Goal: Task Accomplishment & Management: Manage account settings

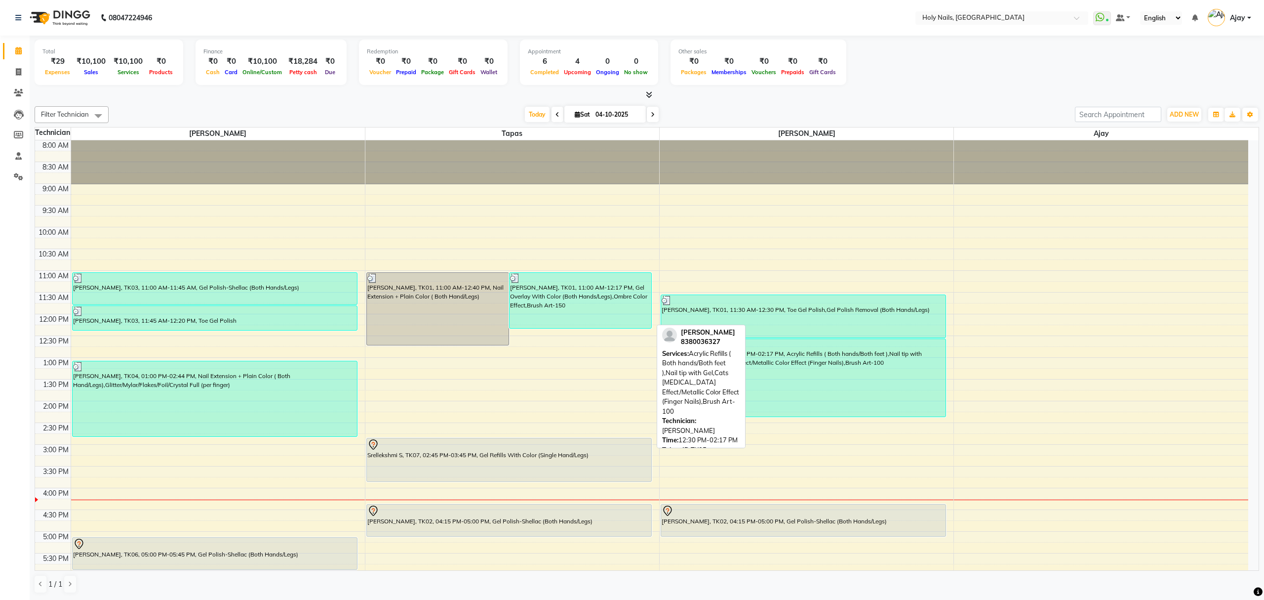
scroll to position [143, 0]
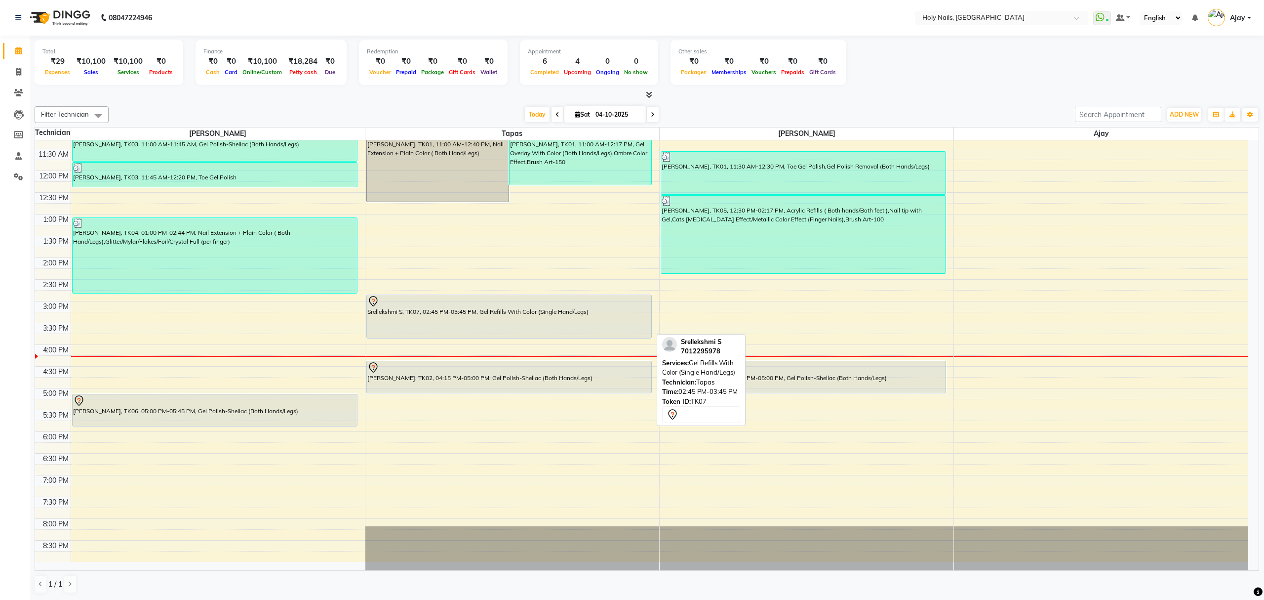
click at [591, 310] on div "Srellekshmi S, TK07, 02:45 PM-03:45 PM, Gel Refills With Color (Single Hand/Leg…" at bounding box center [509, 316] width 285 height 43
select select "7"
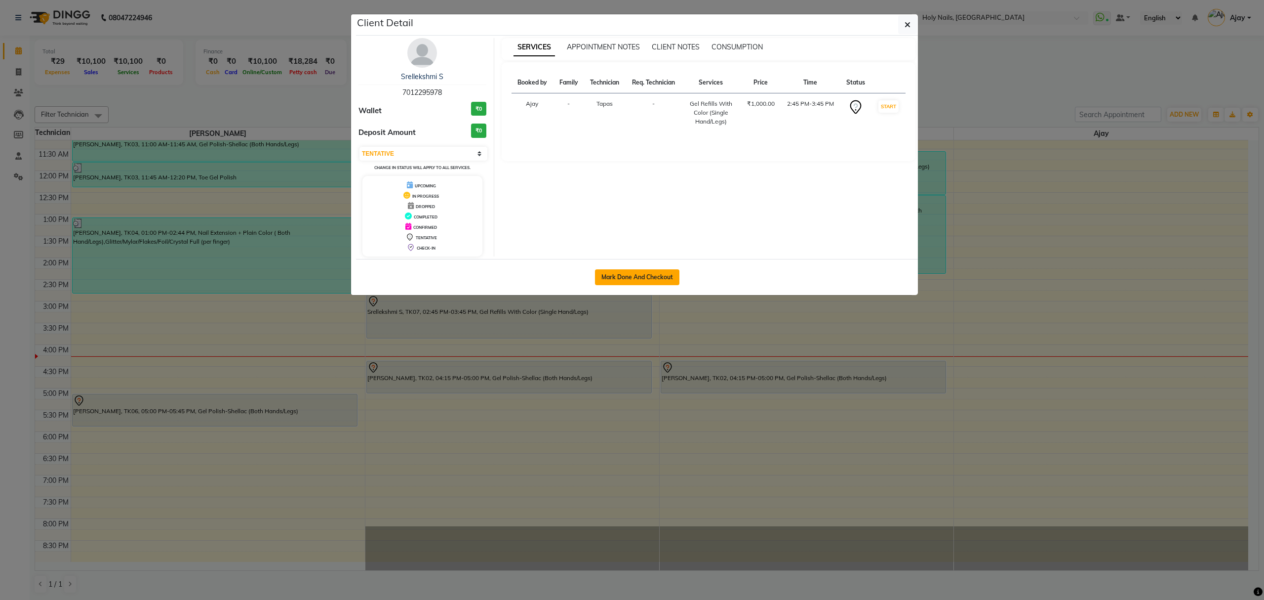
click at [666, 278] on button "Mark Done And Checkout" at bounding box center [637, 277] width 84 height 16
select select "6066"
select select "service"
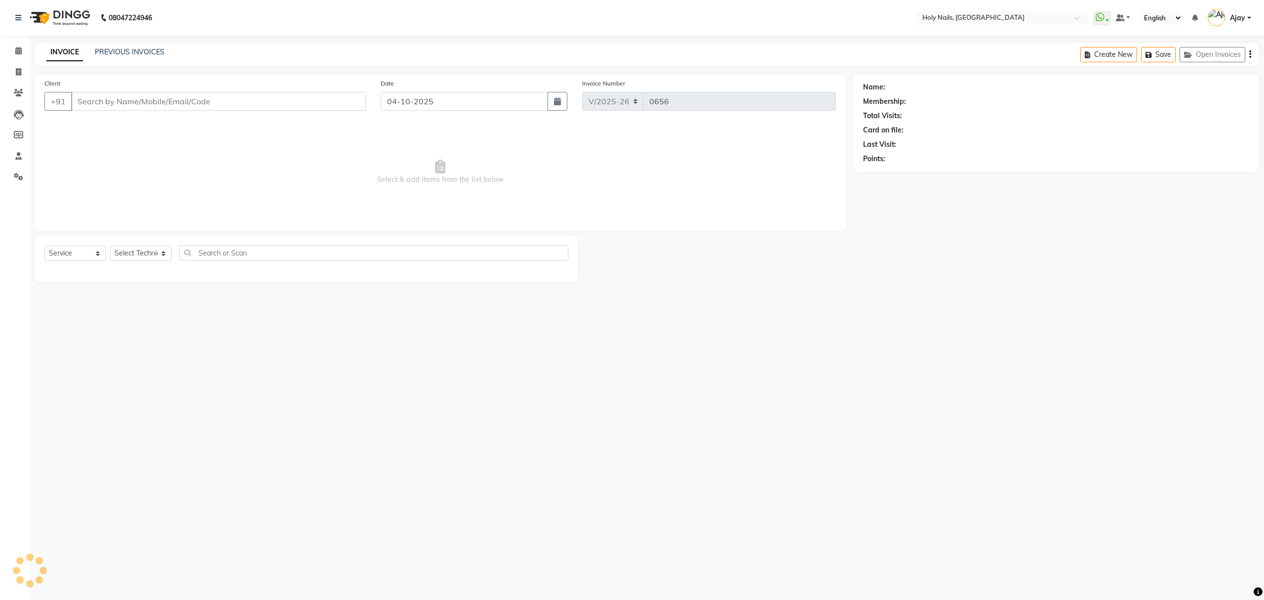
select select "3"
type input "70******78"
select select "43996"
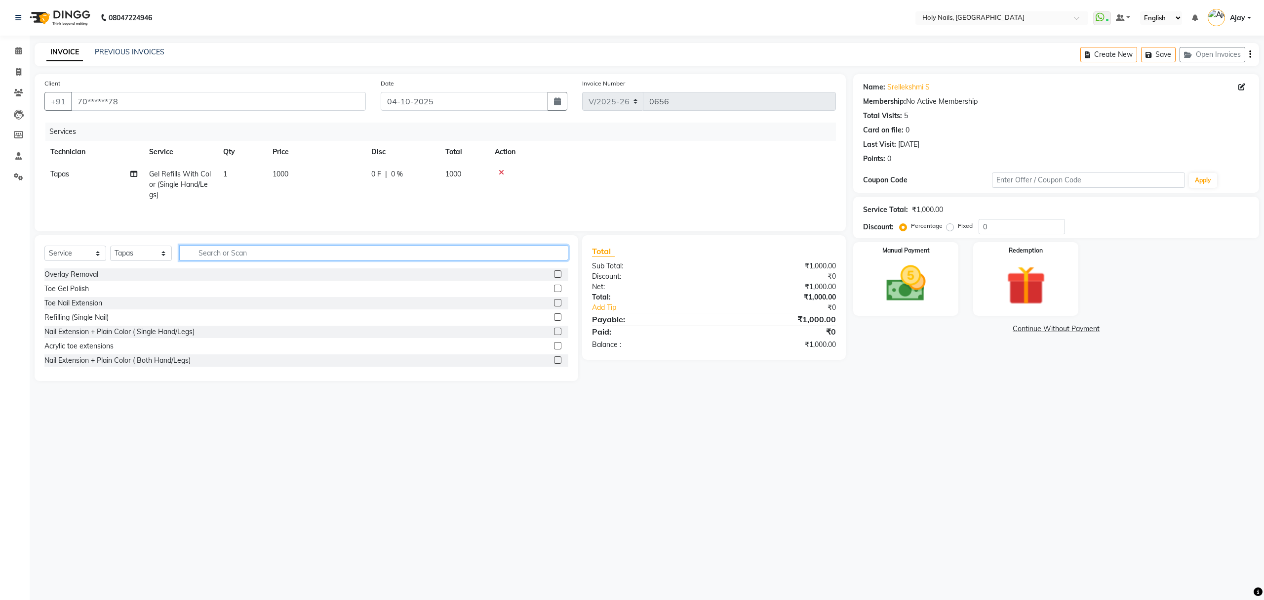
click at [422, 254] on input "text" at bounding box center [373, 252] width 389 height 15
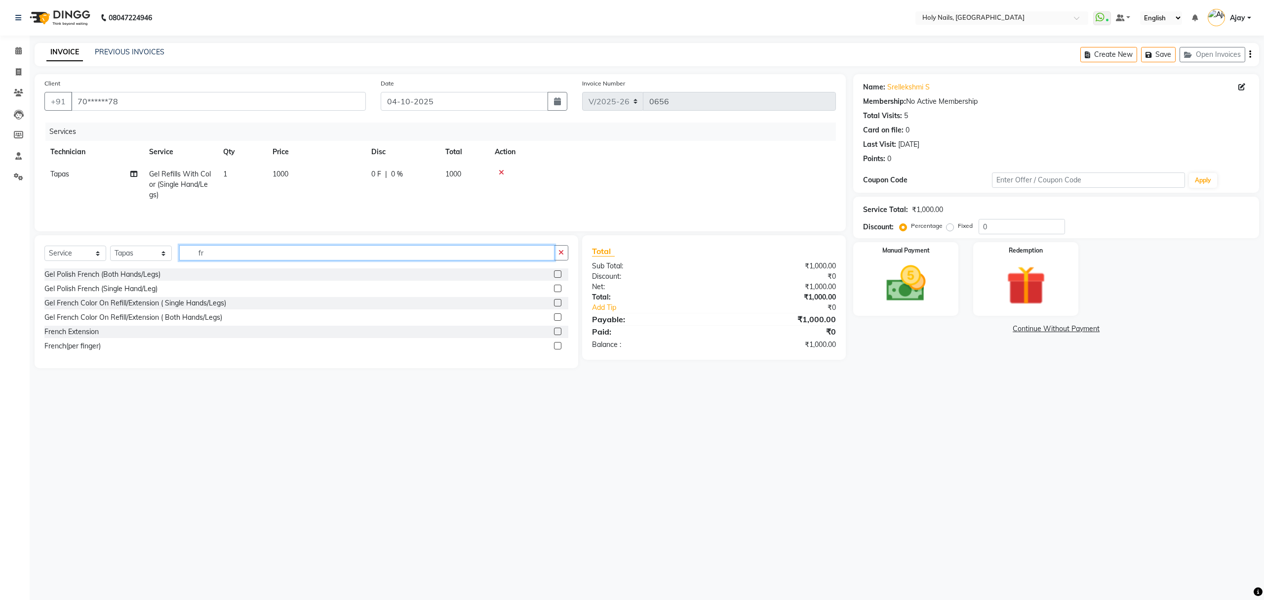
type input "fr"
click at [556, 348] on label at bounding box center [557, 345] width 7 height 7
click at [556, 348] on input "checkbox" at bounding box center [557, 346] width 6 height 6
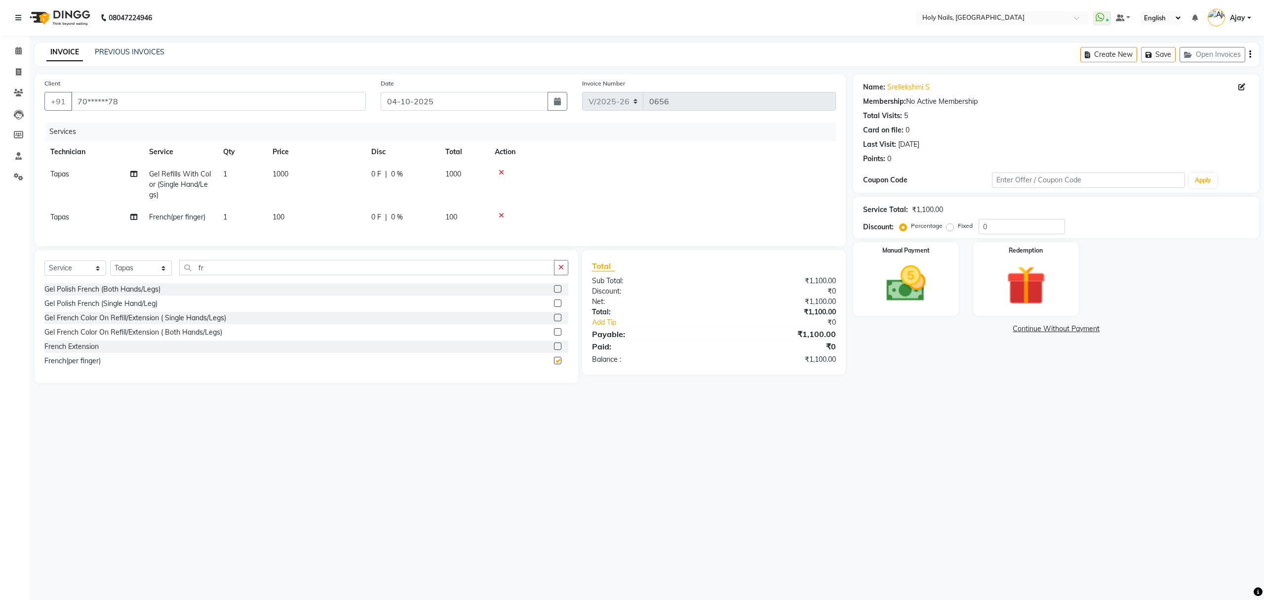
checkbox input "false"
click at [230, 212] on td "1" at bounding box center [241, 217] width 49 height 22
select select "43996"
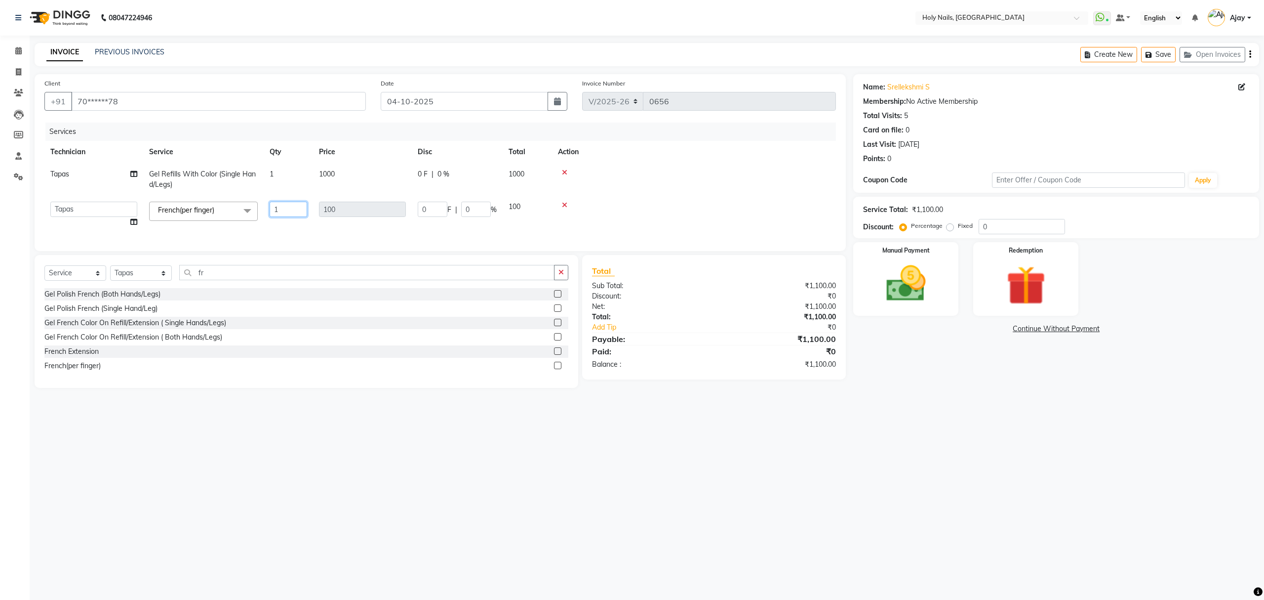
click at [289, 211] on input "1" at bounding box center [289, 209] width 38 height 15
type input "5"
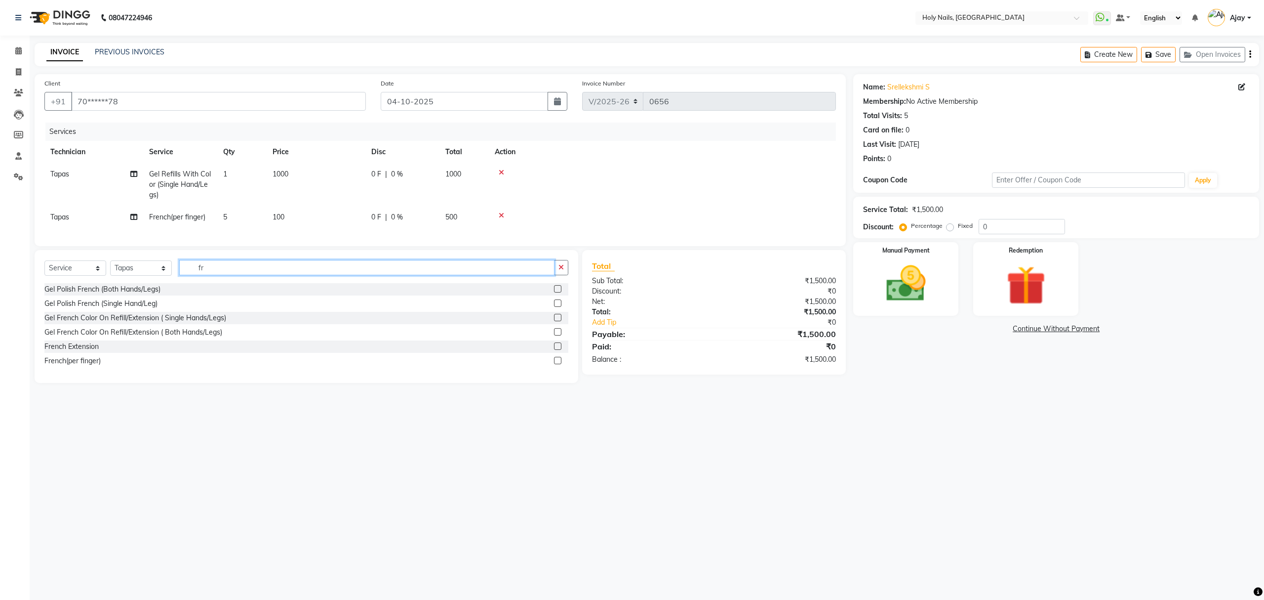
click at [427, 275] on input "fr" at bounding box center [366, 267] width 375 height 15
type input "f"
type input "chro"
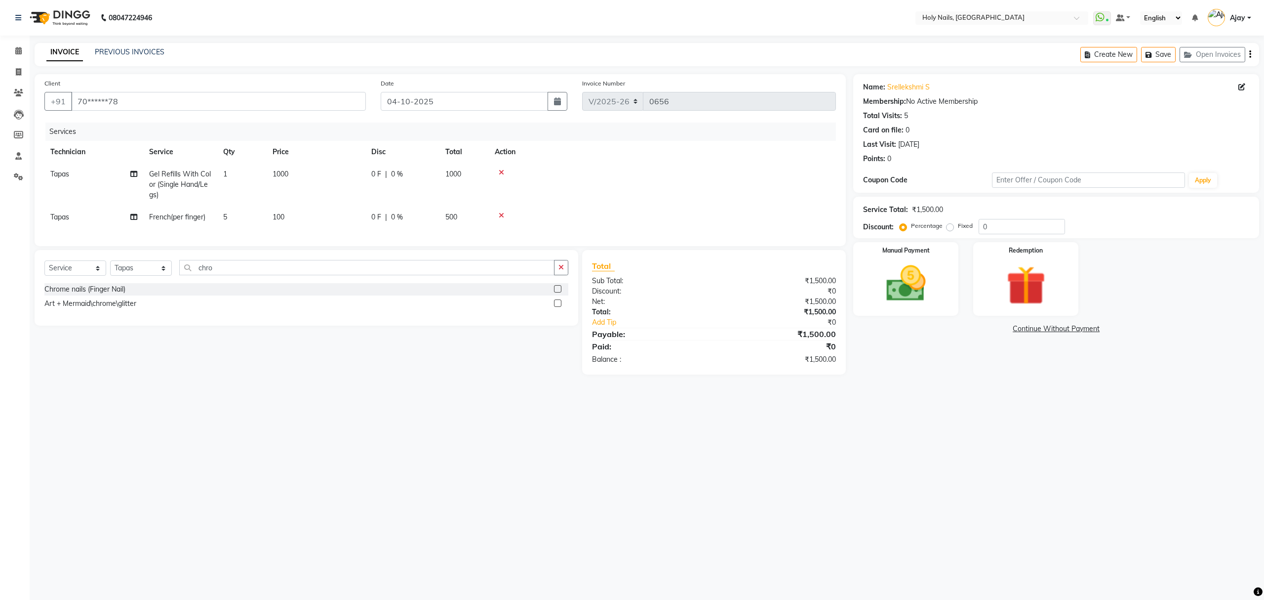
click at [558, 292] on label at bounding box center [557, 288] width 7 height 7
click at [558, 292] on input "checkbox" at bounding box center [557, 289] width 6 height 6
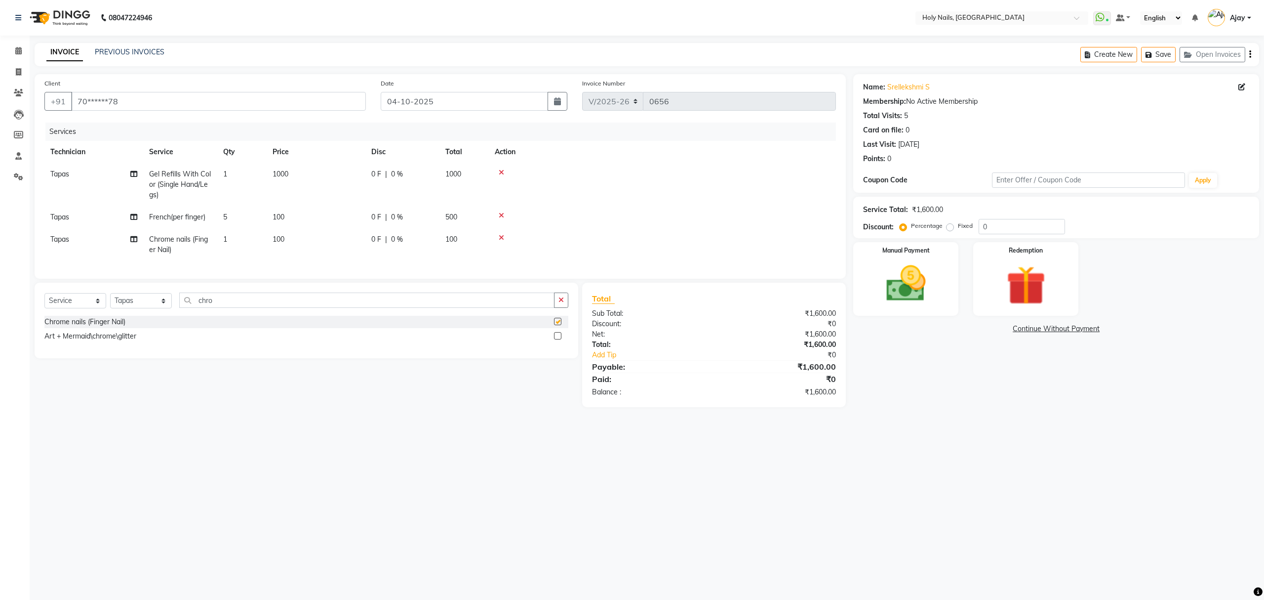
checkbox input "false"
click at [247, 236] on td "1" at bounding box center [241, 244] width 49 height 33
select select "43996"
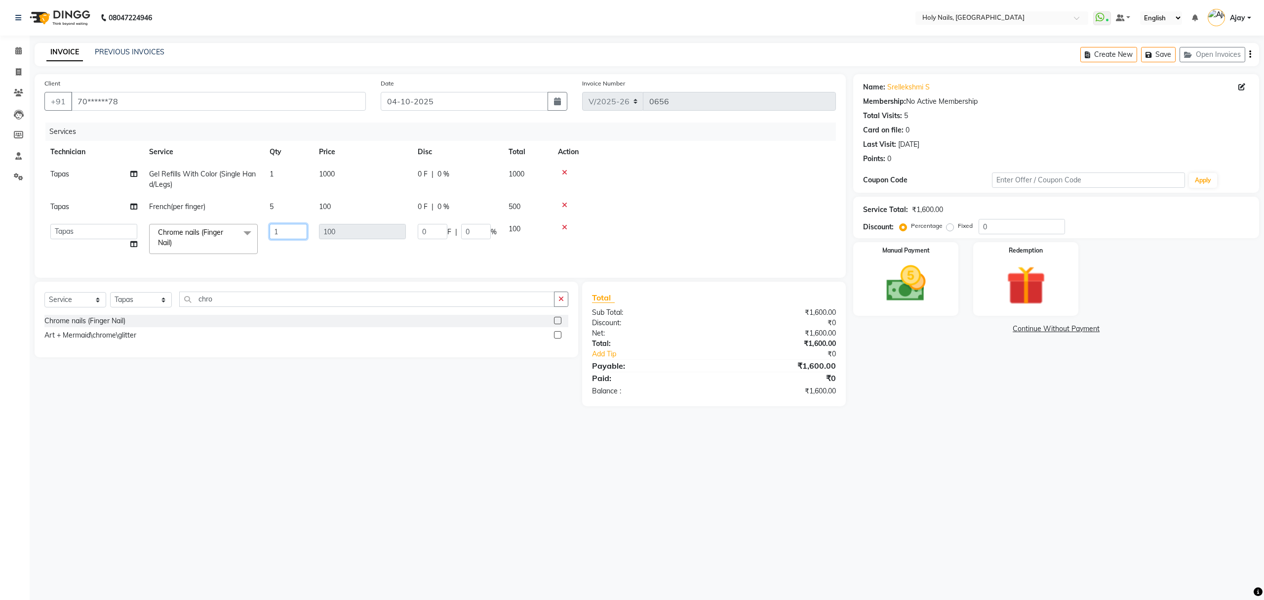
click at [285, 235] on input "1" at bounding box center [289, 231] width 38 height 15
type input "5"
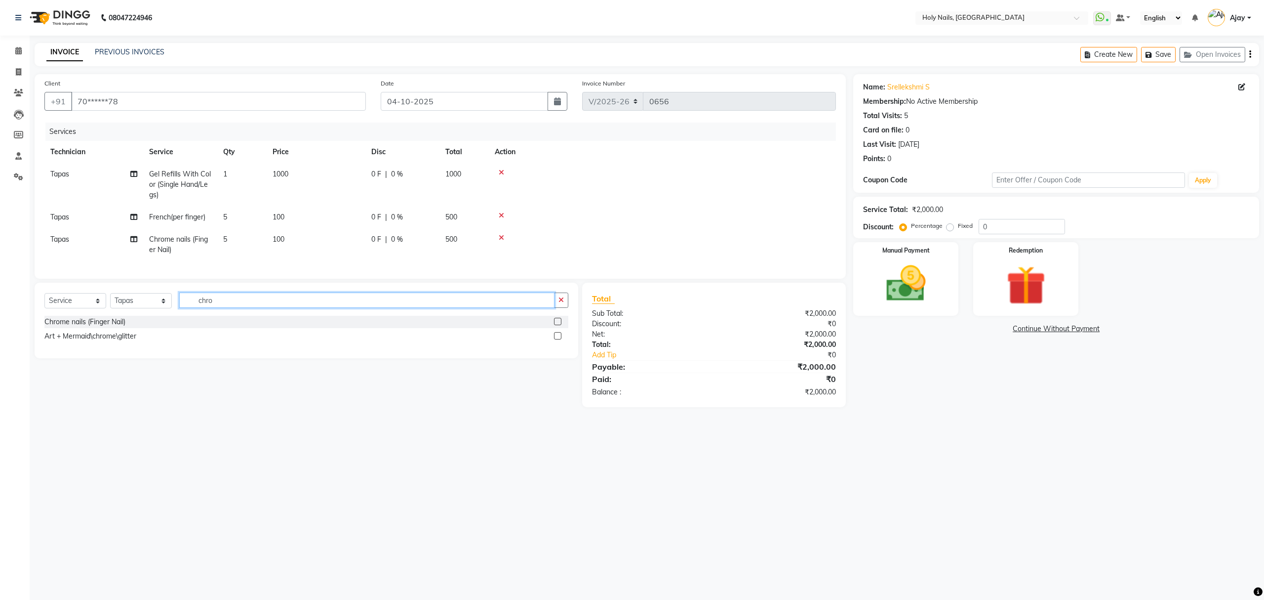
click at [468, 306] on input "chro" at bounding box center [366, 299] width 375 height 15
click at [463, 216] on td "500" at bounding box center [464, 217] width 49 height 22
select select "43996"
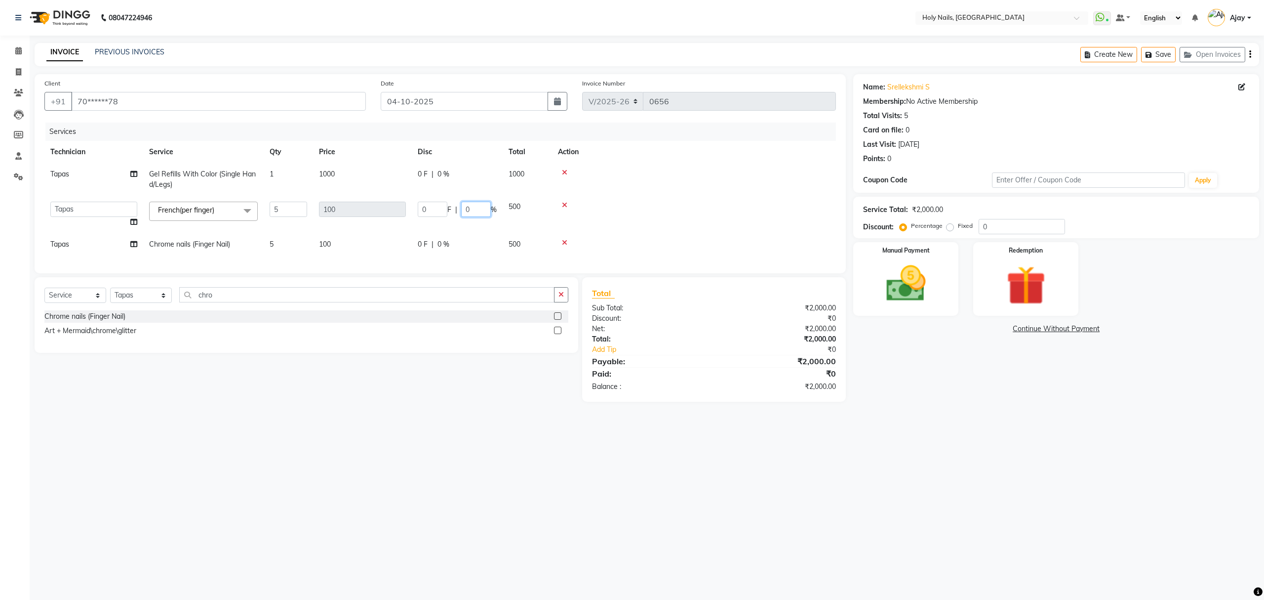
click at [479, 214] on input "0" at bounding box center [476, 209] width 30 height 15
type input "100"
click at [490, 241] on tr "Tapas Chrome nails (Finger Nail) 5 100 0 F | 0 % 500" at bounding box center [440, 244] width 792 height 22
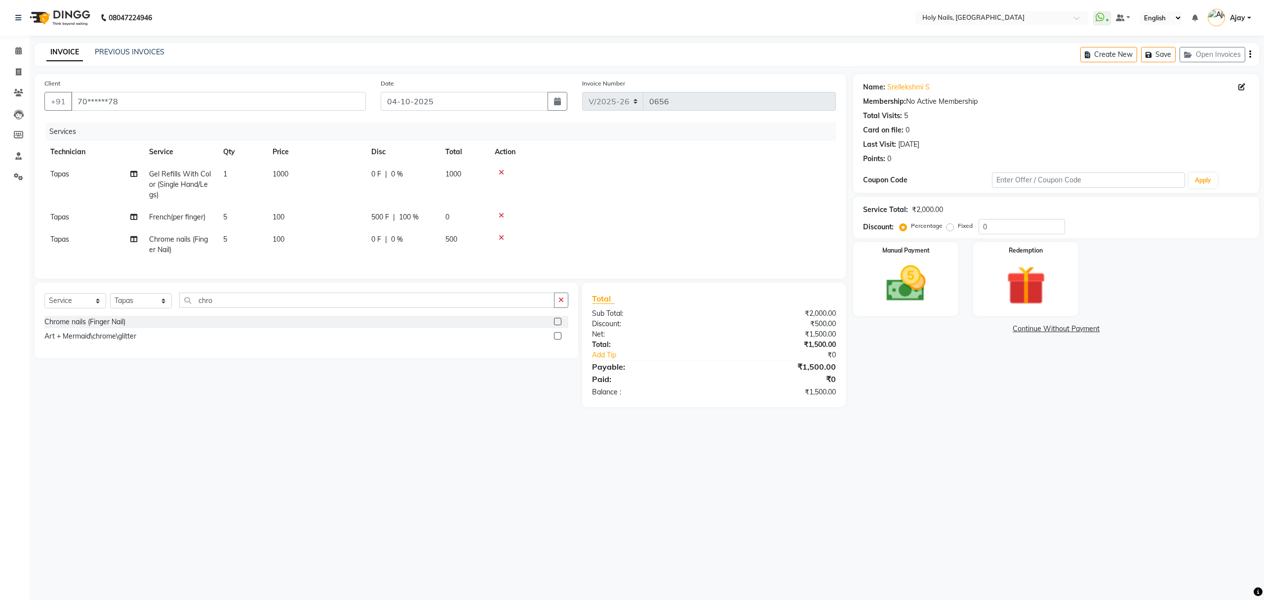
click at [426, 244] on div "0 F | 0 %" at bounding box center [402, 239] width 62 height 10
select select "43996"
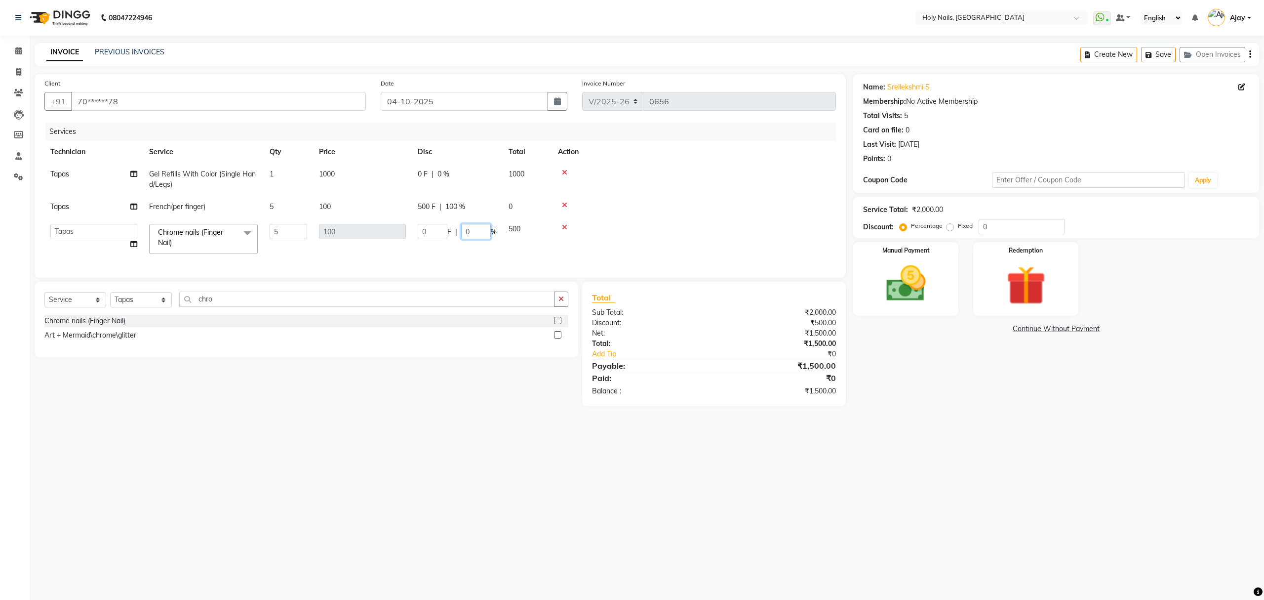
click at [474, 233] on input "0" at bounding box center [476, 231] width 30 height 15
type input "100"
click at [485, 265] on div "Services Technician Service Qty Price Disc Total Action Tapas Gel Refills With …" at bounding box center [440, 194] width 792 height 145
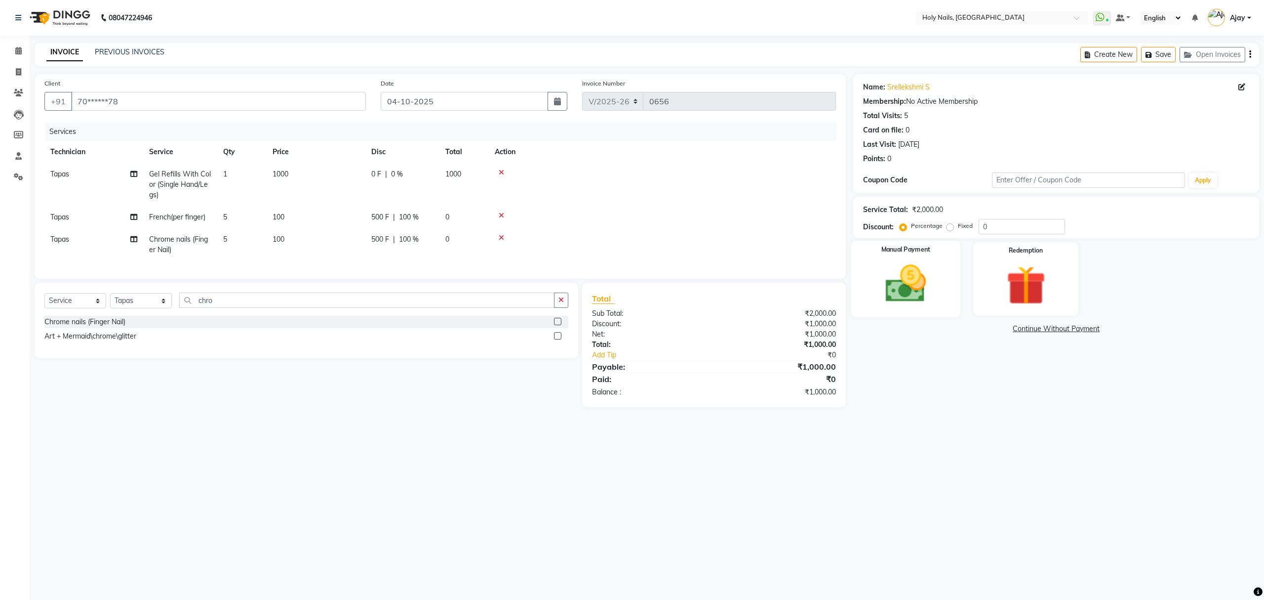
click at [933, 299] on img at bounding box center [906, 283] width 67 height 47
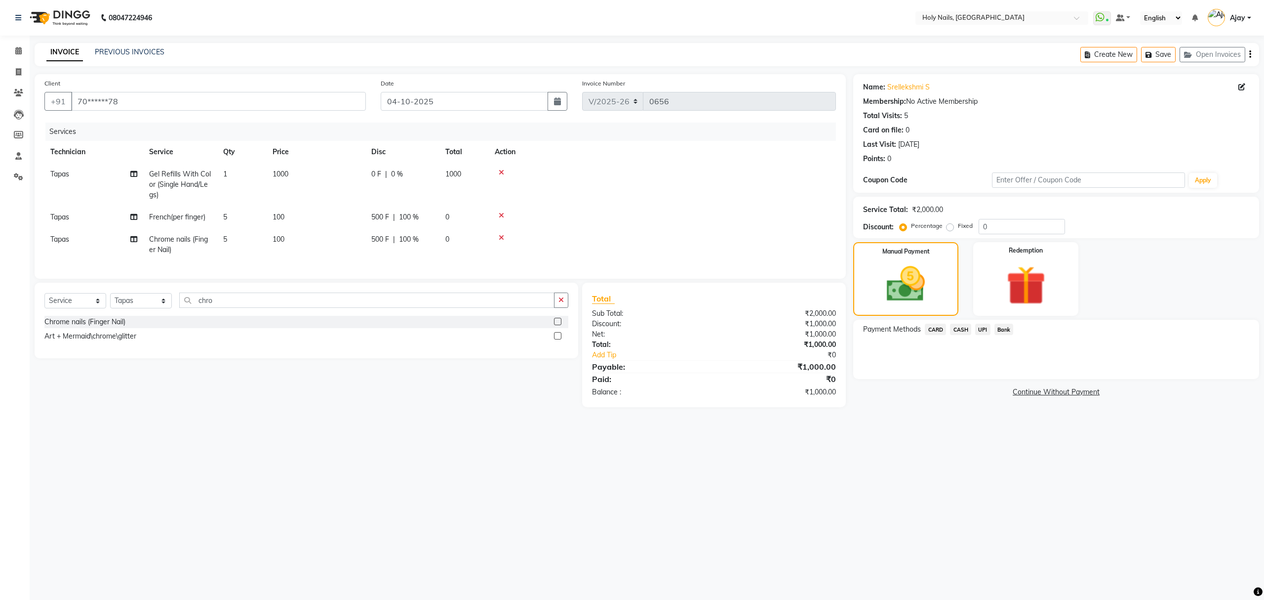
click at [938, 327] on span "CARD" at bounding box center [935, 329] width 21 height 11
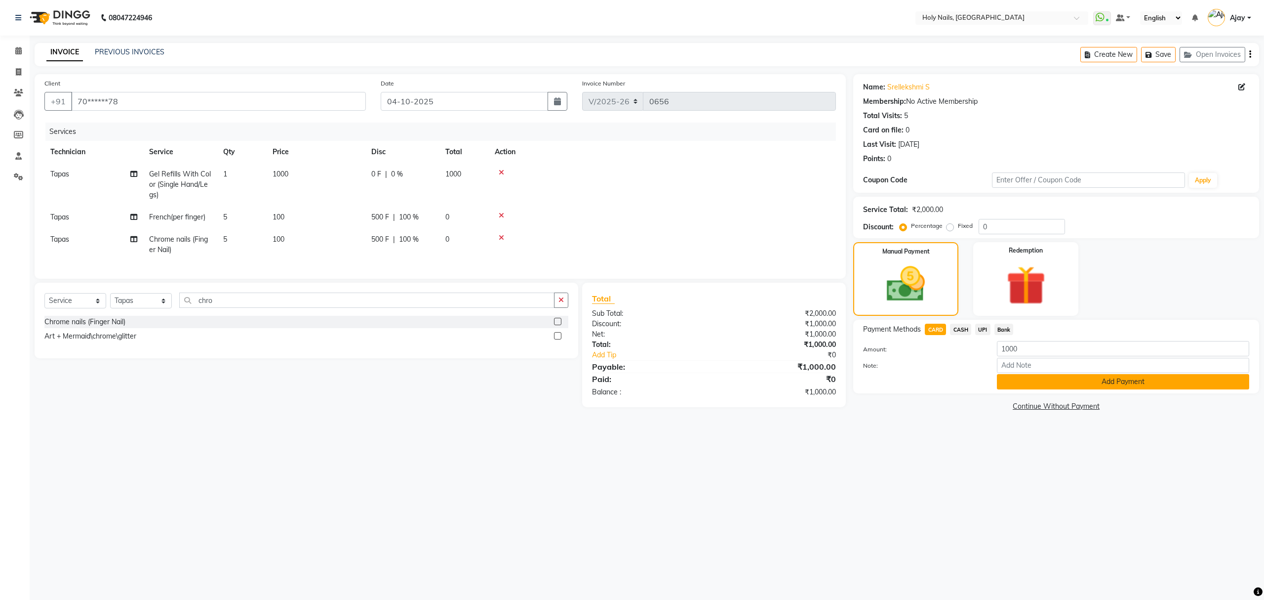
click at [1131, 384] on button "Add Payment" at bounding box center [1123, 381] width 252 height 15
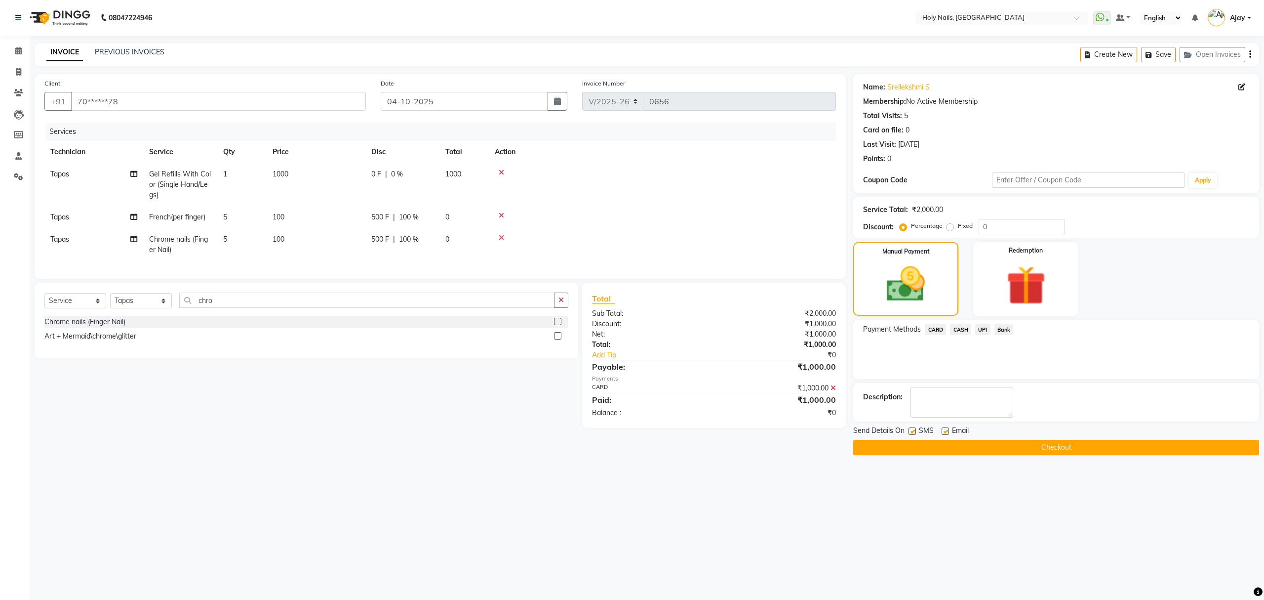
click at [1086, 451] on button "Checkout" at bounding box center [1057, 447] width 406 height 15
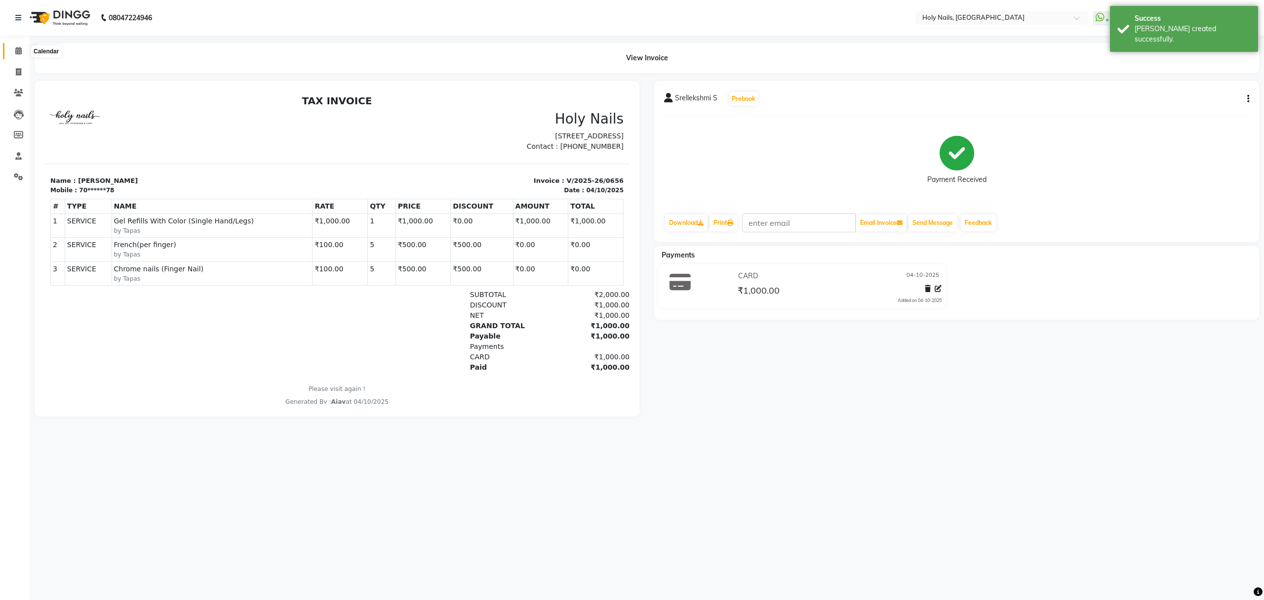
click at [21, 51] on icon at bounding box center [18, 50] width 6 height 7
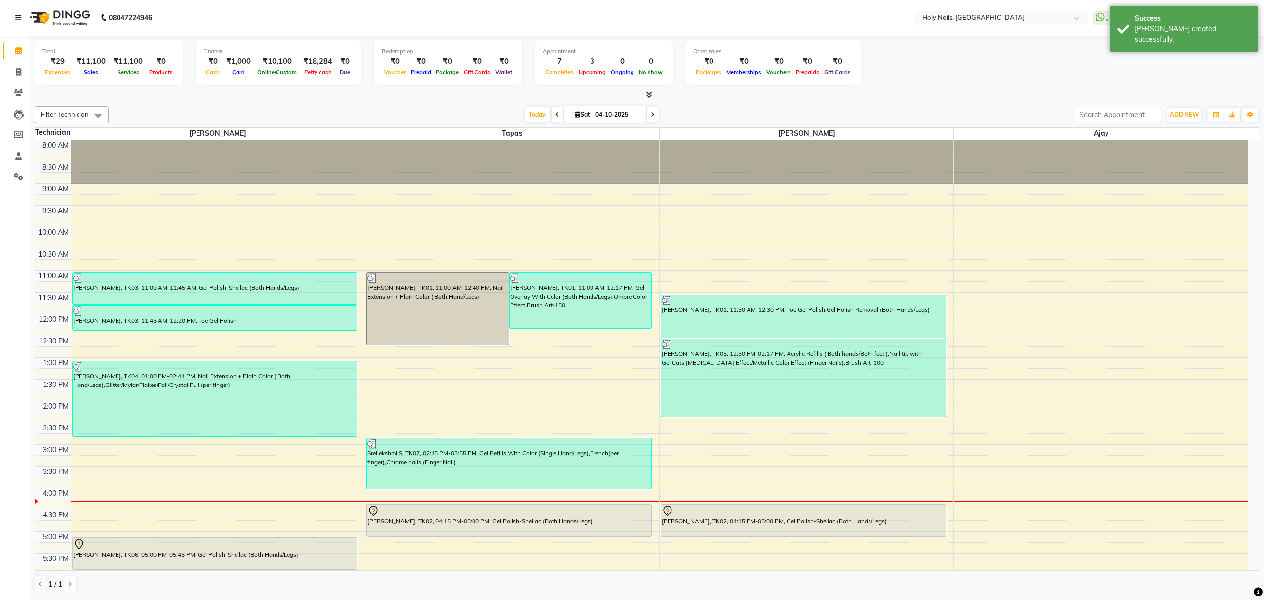
scroll to position [66, 0]
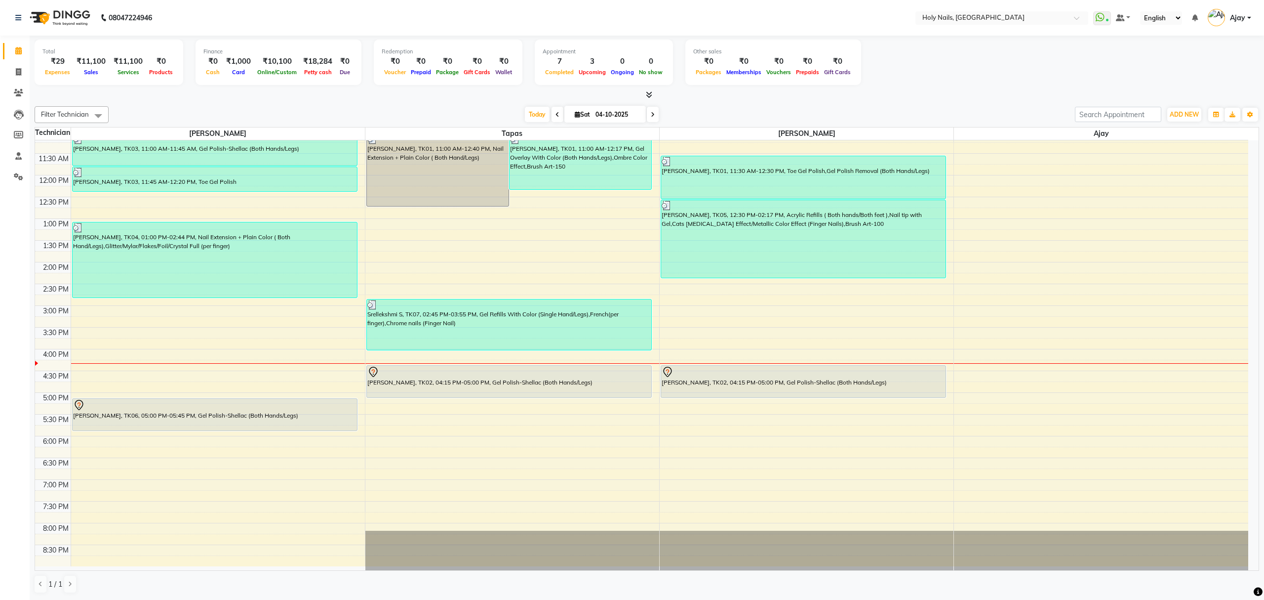
scroll to position [143, 0]
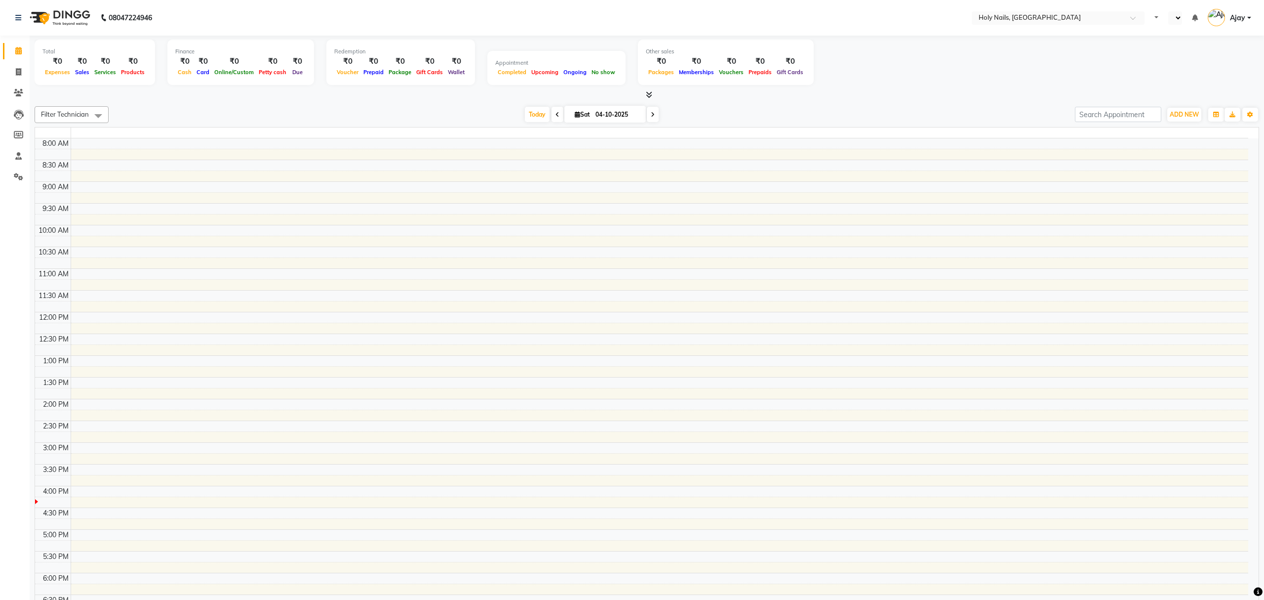
select select "en"
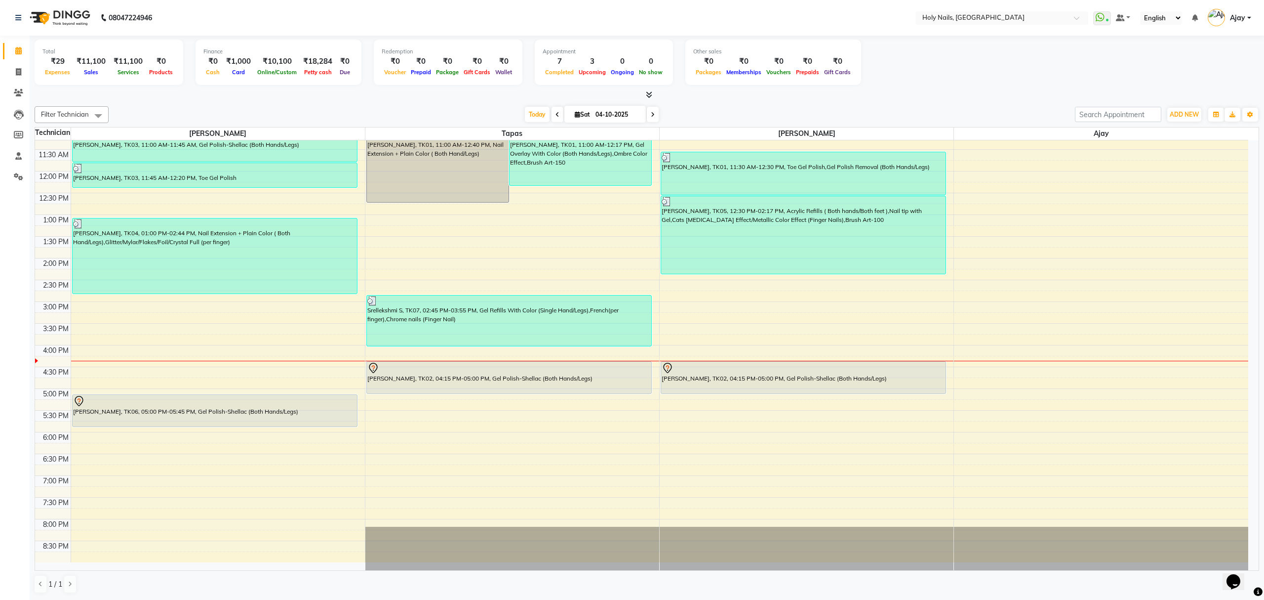
scroll to position [143, 0]
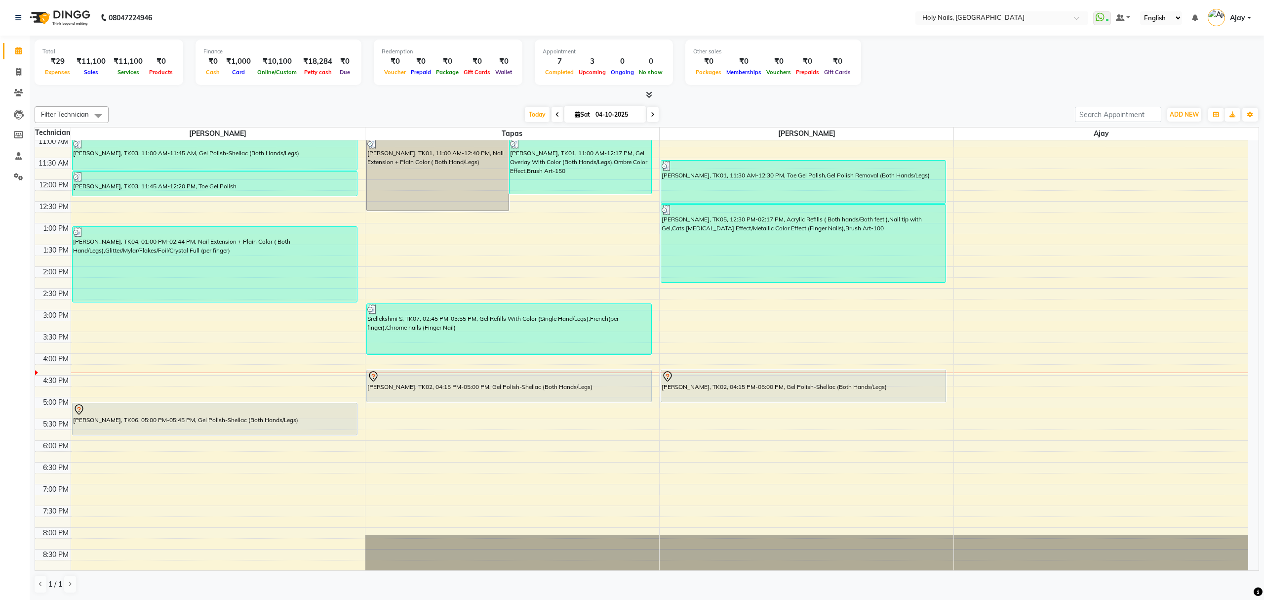
scroll to position [143, 0]
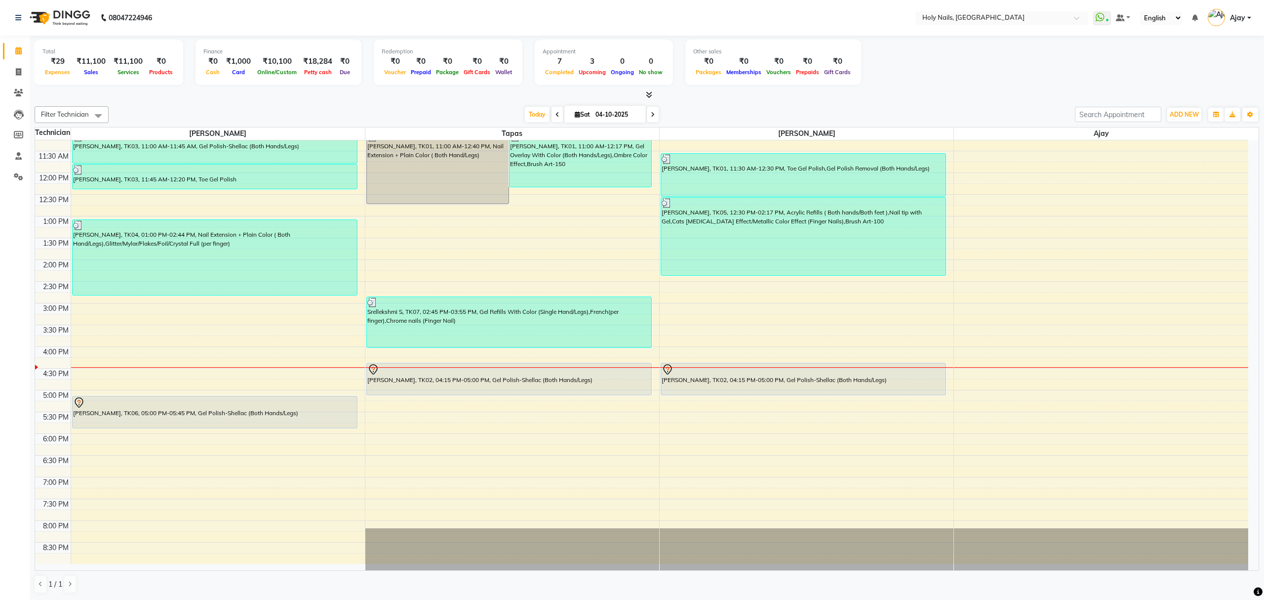
scroll to position [143, 0]
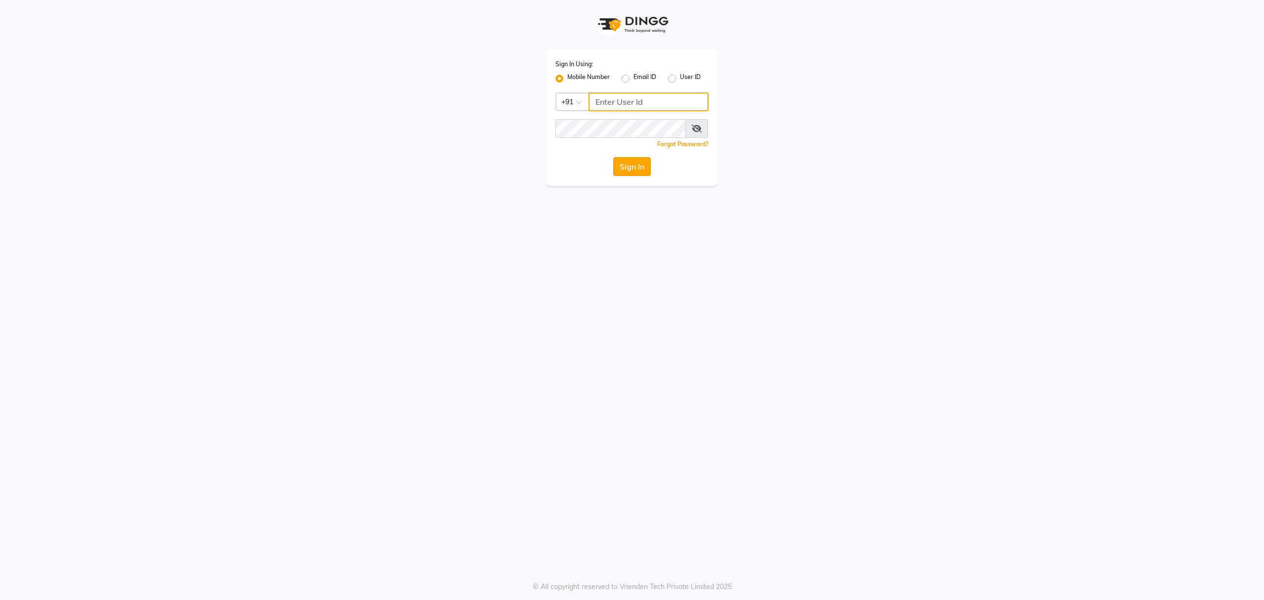
type input "8010688556"
click at [632, 168] on button "Sign In" at bounding box center [632, 166] width 38 height 19
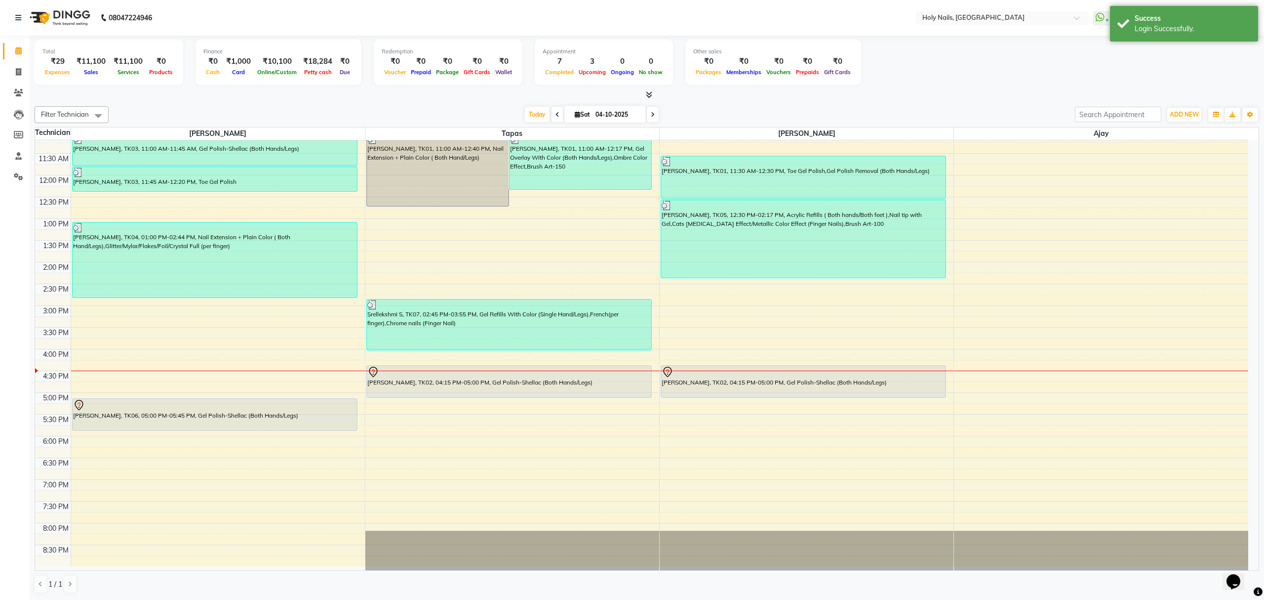
scroll to position [143, 0]
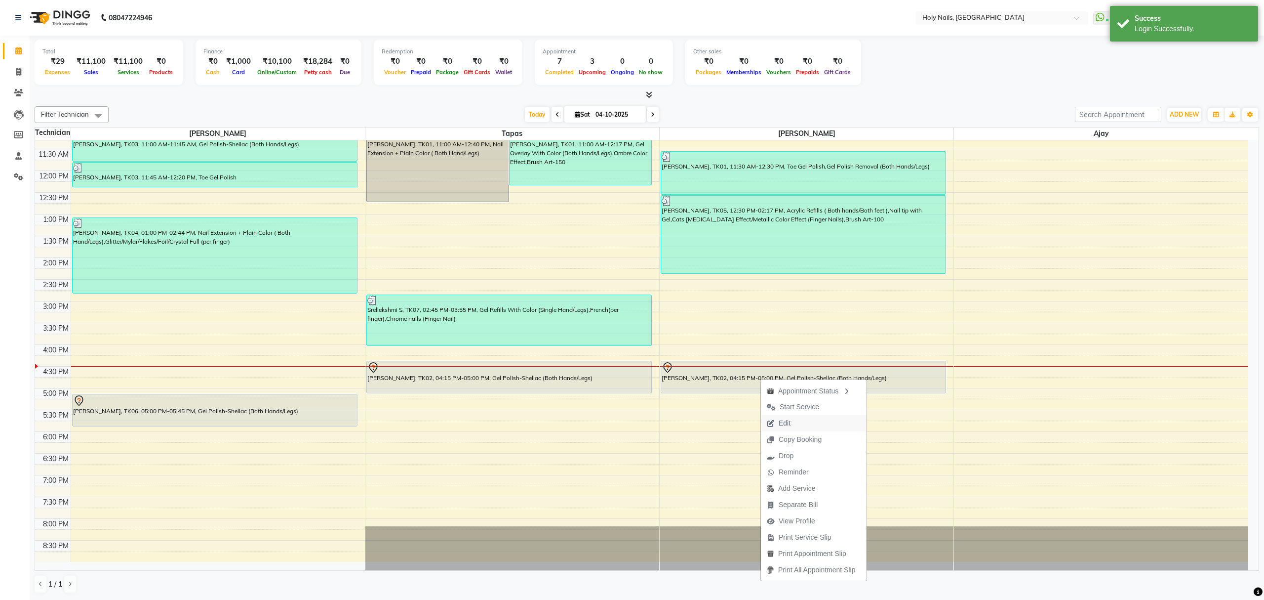
click at [805, 423] on button "Edit" at bounding box center [814, 423] width 106 height 16
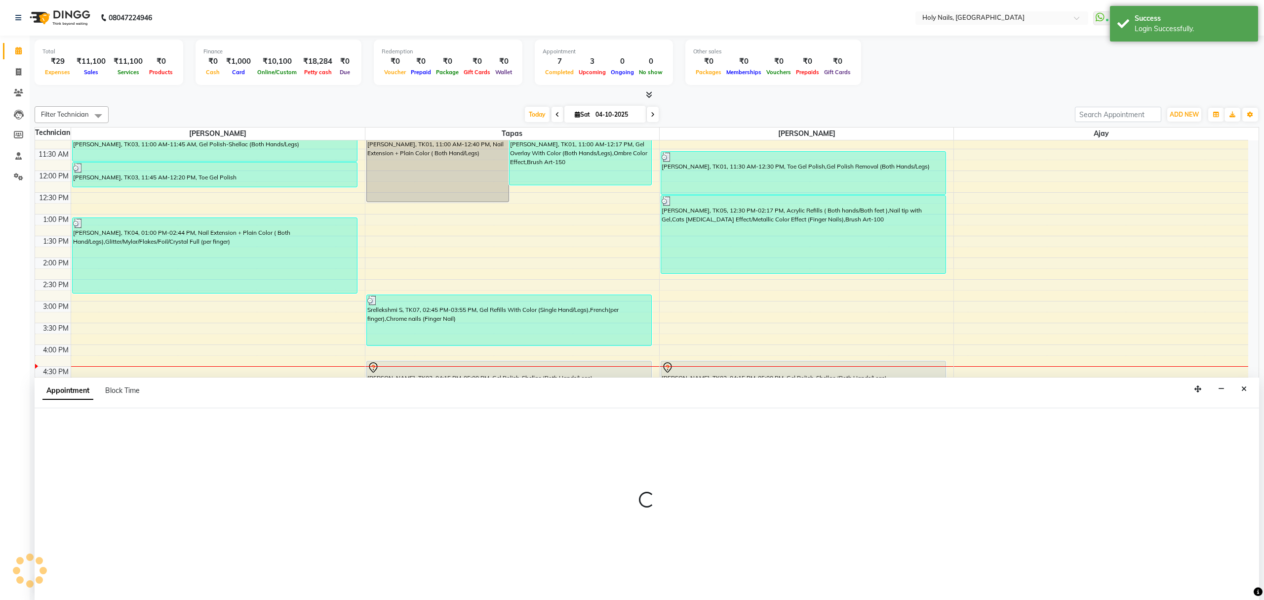
scroll to position [0, 0]
select select "62064"
select select "975"
select select "tentative"
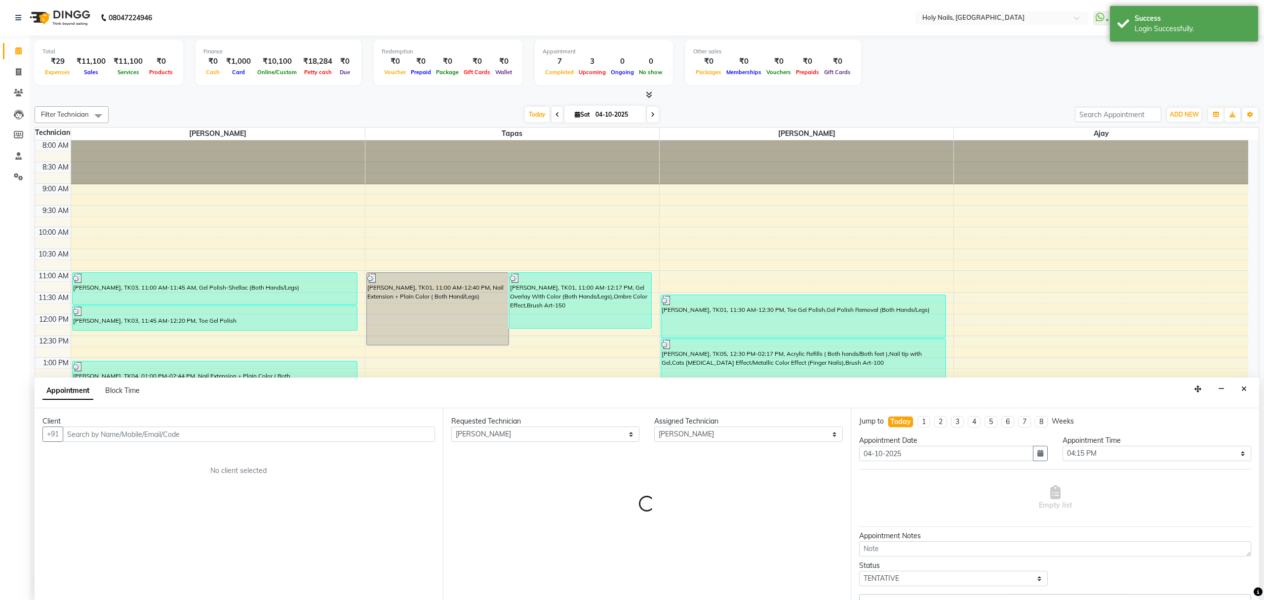
select select "2963"
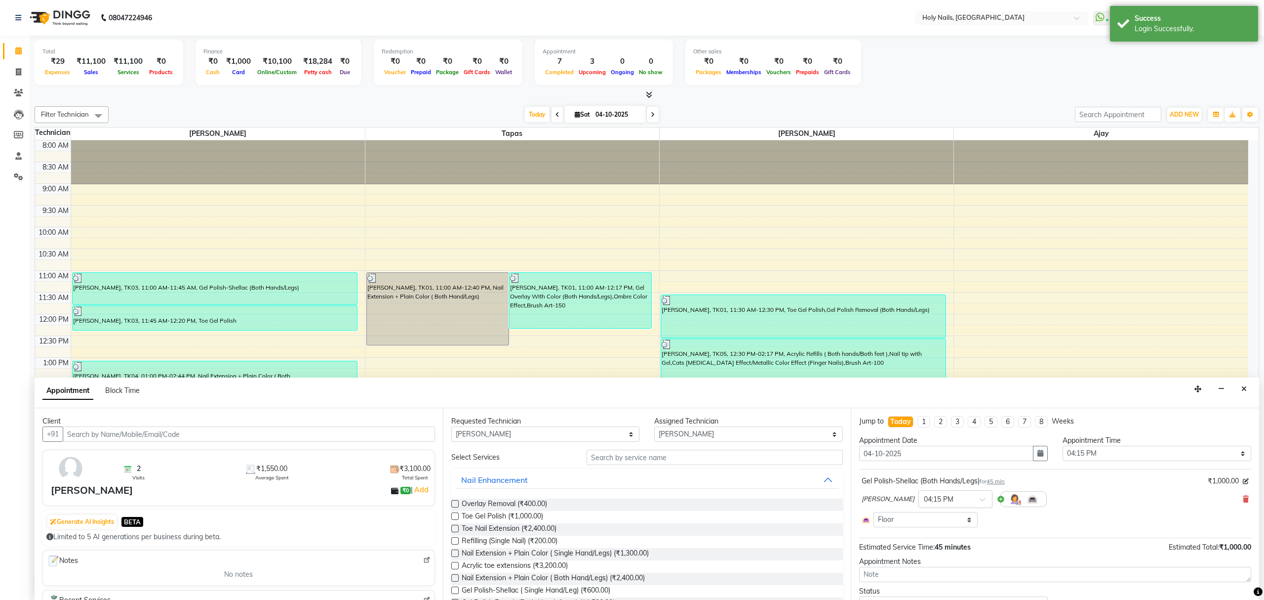
select select "2963"
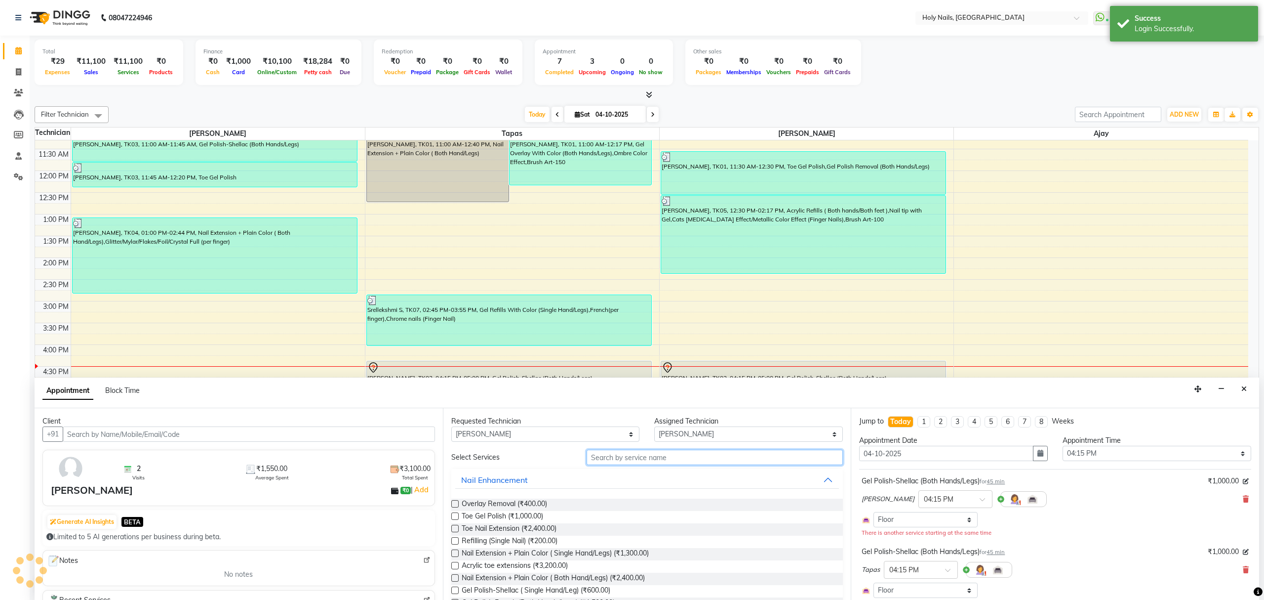
click at [666, 454] on input "text" at bounding box center [715, 456] width 256 height 15
drag, startPoint x: 453, startPoint y: 516, endPoint x: 586, endPoint y: 512, distance: 132.9
click at [454, 516] on label at bounding box center [454, 515] width 7 height 7
click at [454, 516] on input "checkbox" at bounding box center [454, 517] width 6 height 6
checkbox input "false"
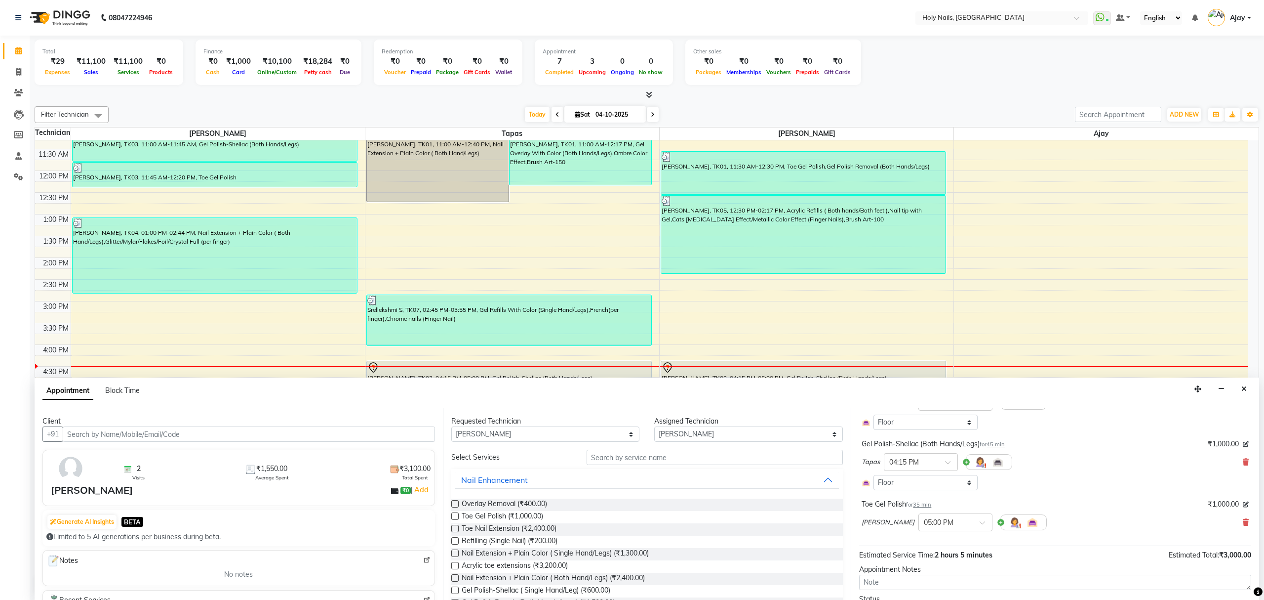
scroll to position [152, 0]
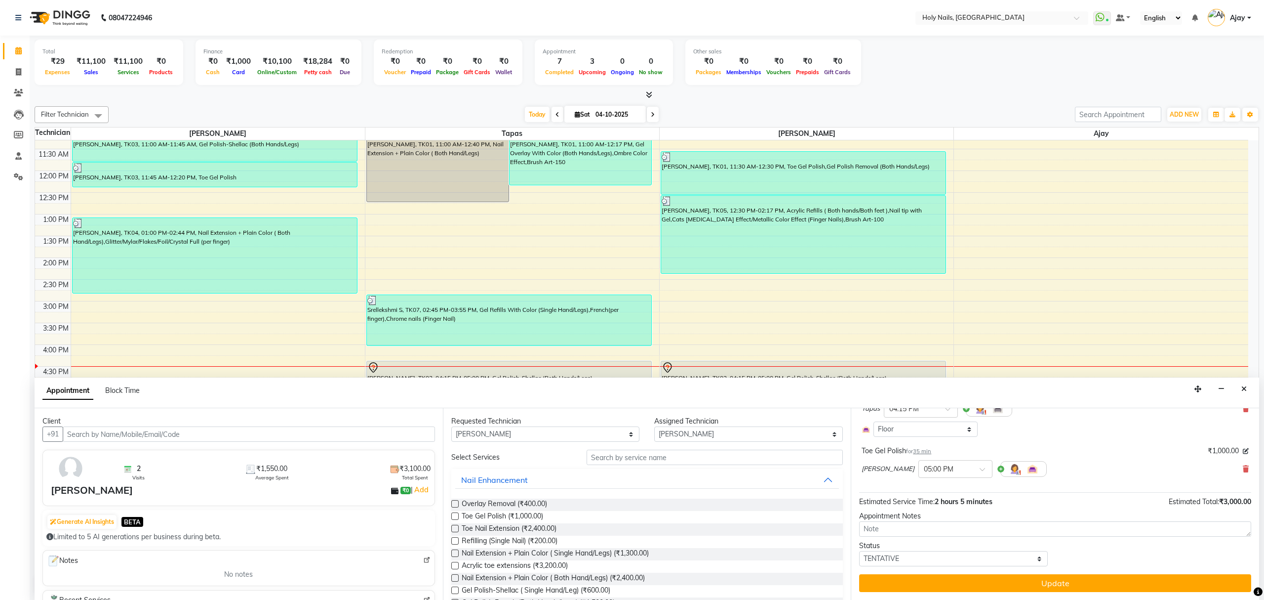
click at [1104, 588] on button "Update" at bounding box center [1055, 583] width 392 height 18
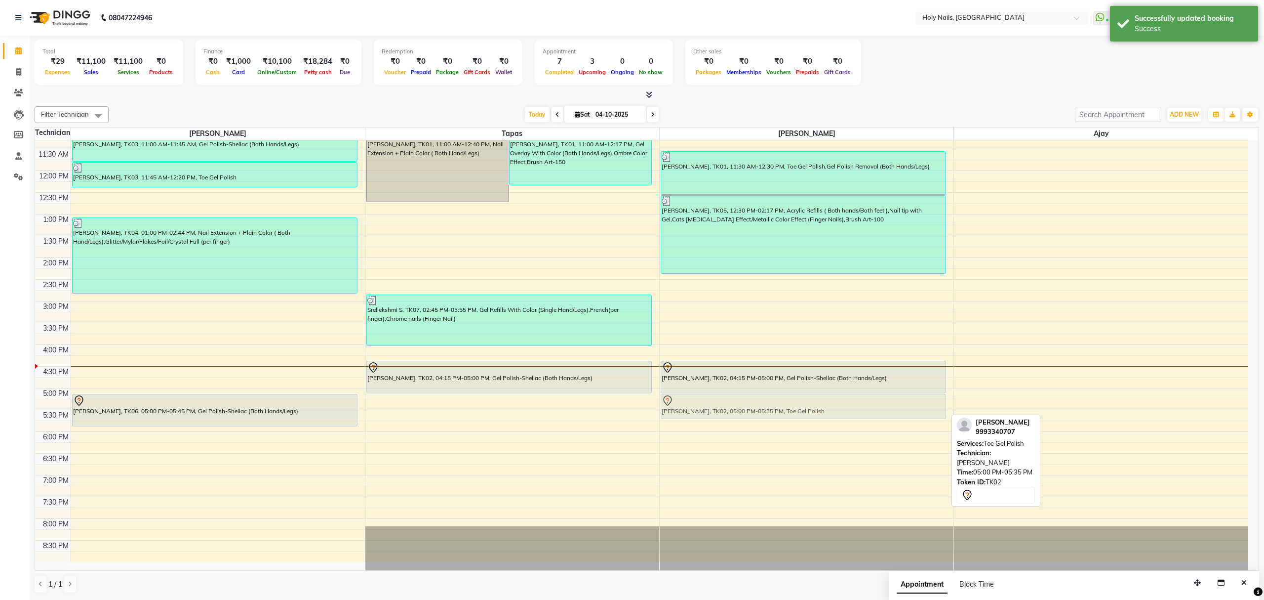
click at [771, 413] on div "Ruchi Mishra, TK01, 11:30 AM-12:30 PM, Toe Gel Polish,Gel Polish Removal (Both …" at bounding box center [807, 279] width 294 height 565
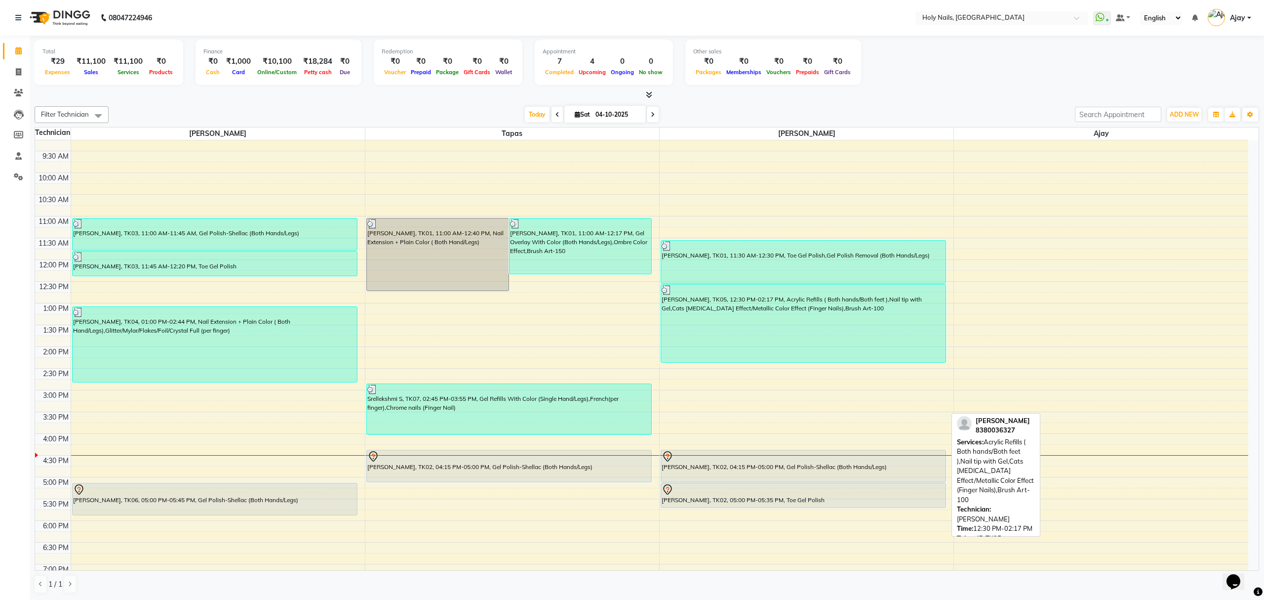
scroll to position [143, 0]
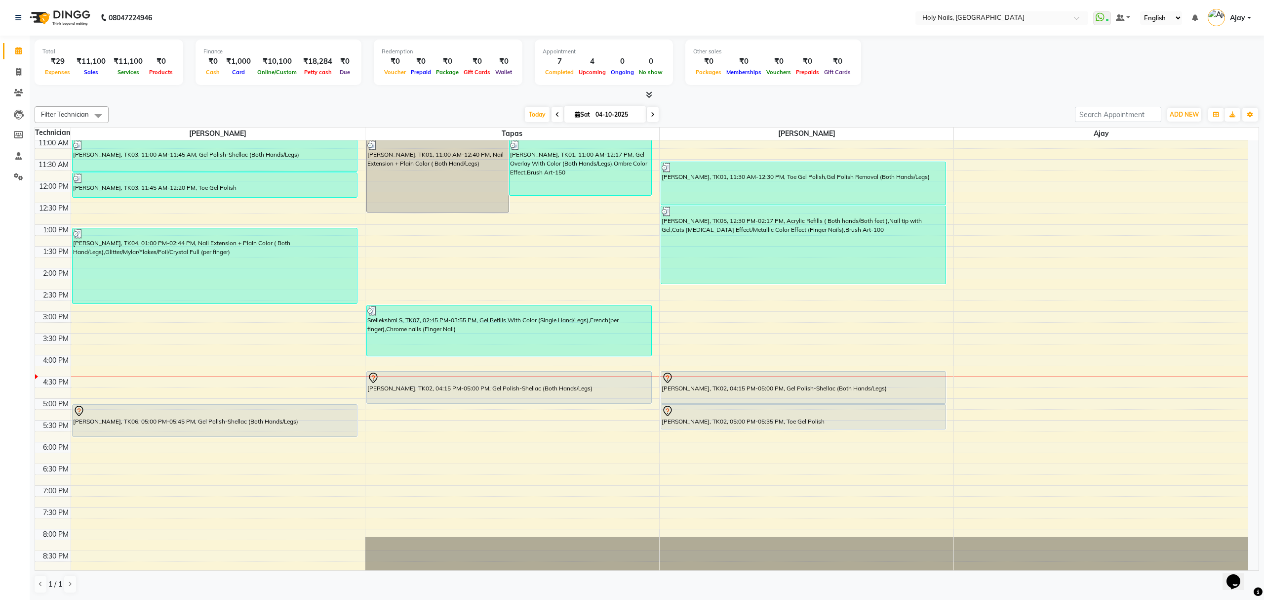
scroll to position [143, 0]
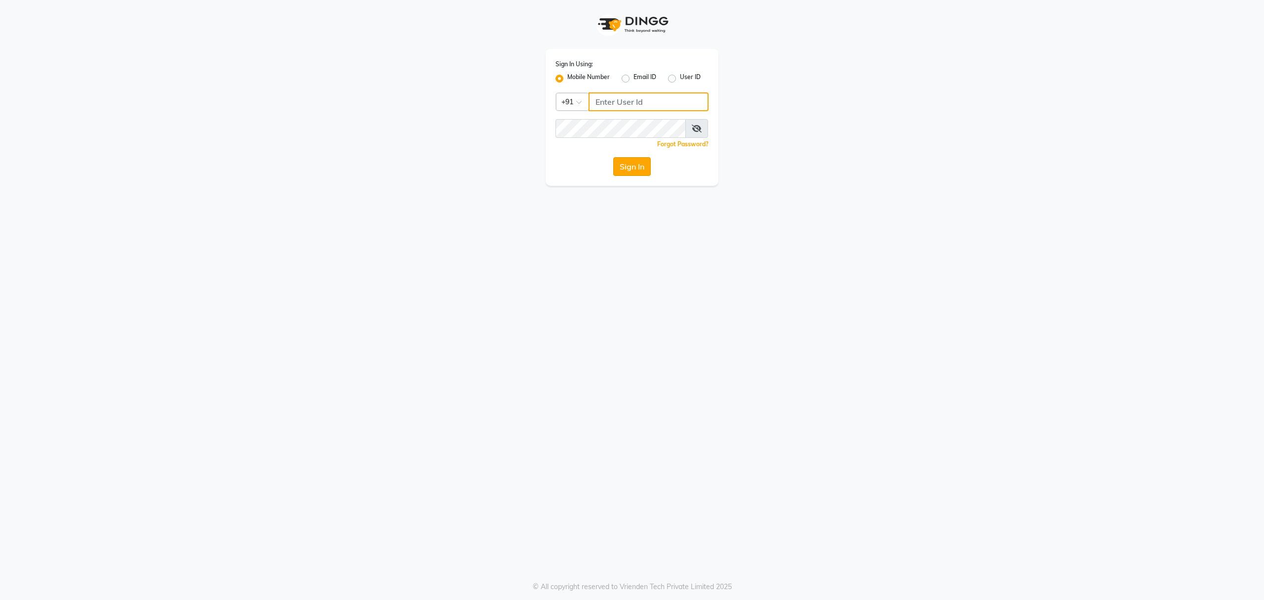
type input "8010688556"
click at [637, 170] on button "Sign In" at bounding box center [632, 166] width 38 height 19
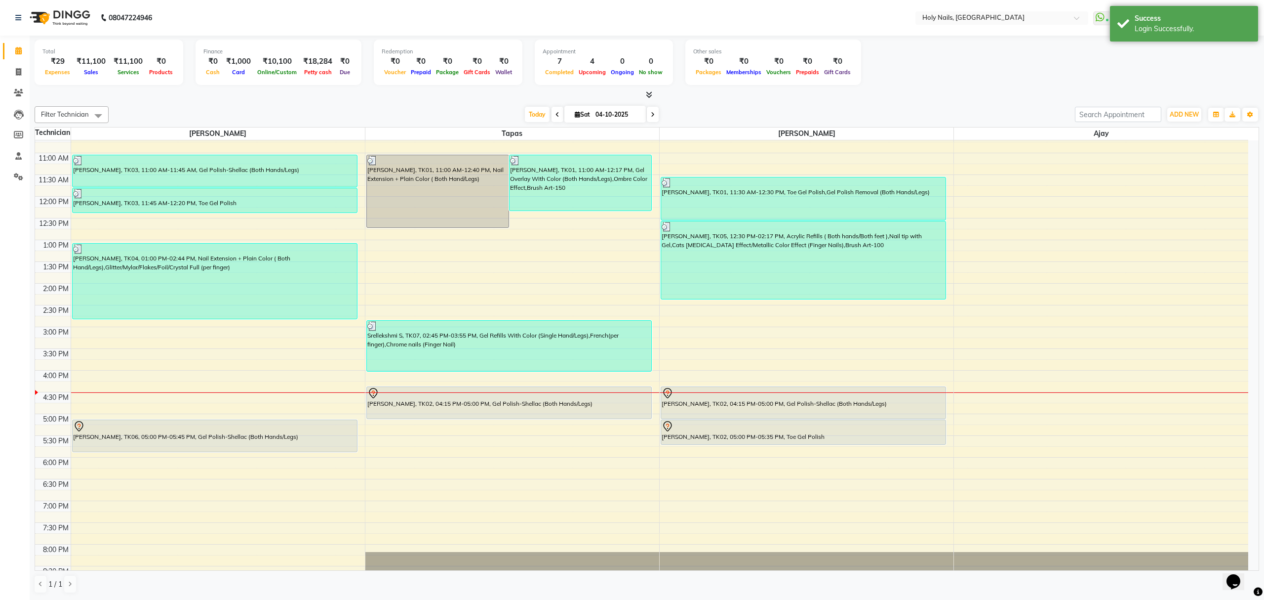
scroll to position [143, 0]
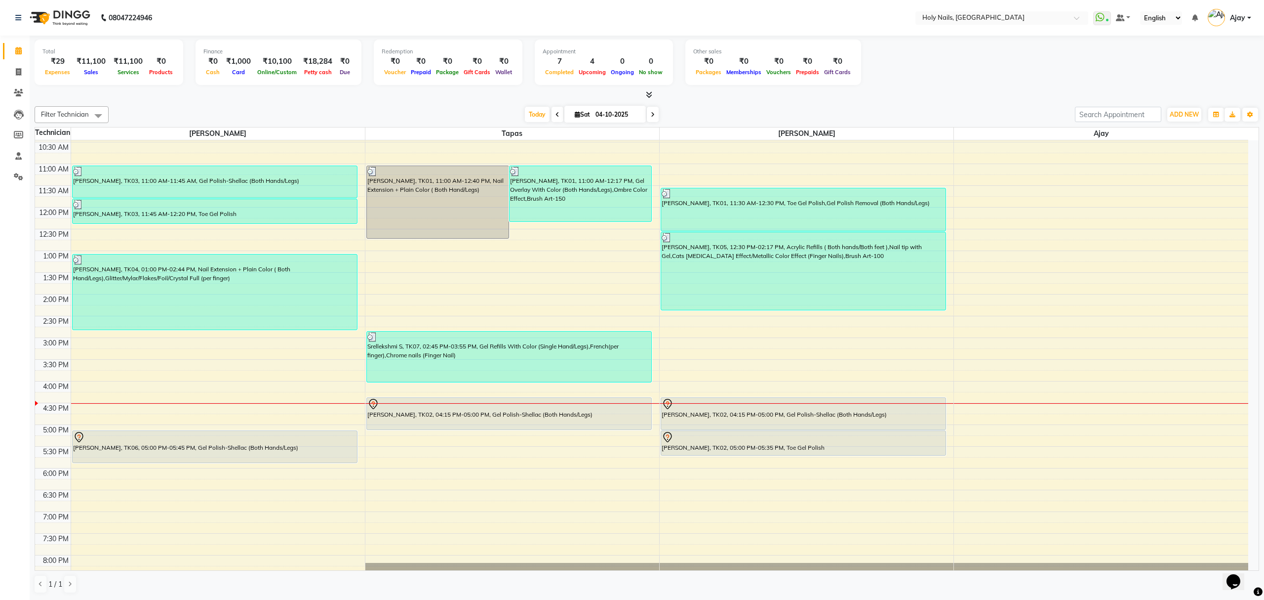
scroll to position [131, 0]
